Goal: Navigation & Orientation: Find specific page/section

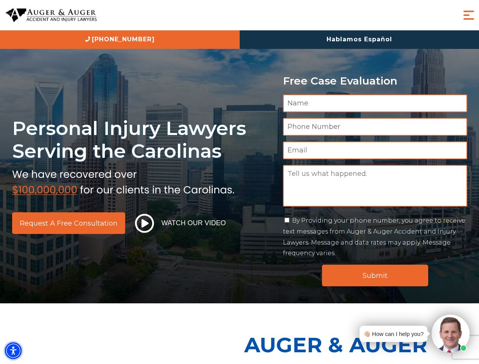
click at [13, 351] on img "Accessibility Menu" at bounding box center [13, 350] width 17 height 17
